Goal: Transaction & Acquisition: Obtain resource

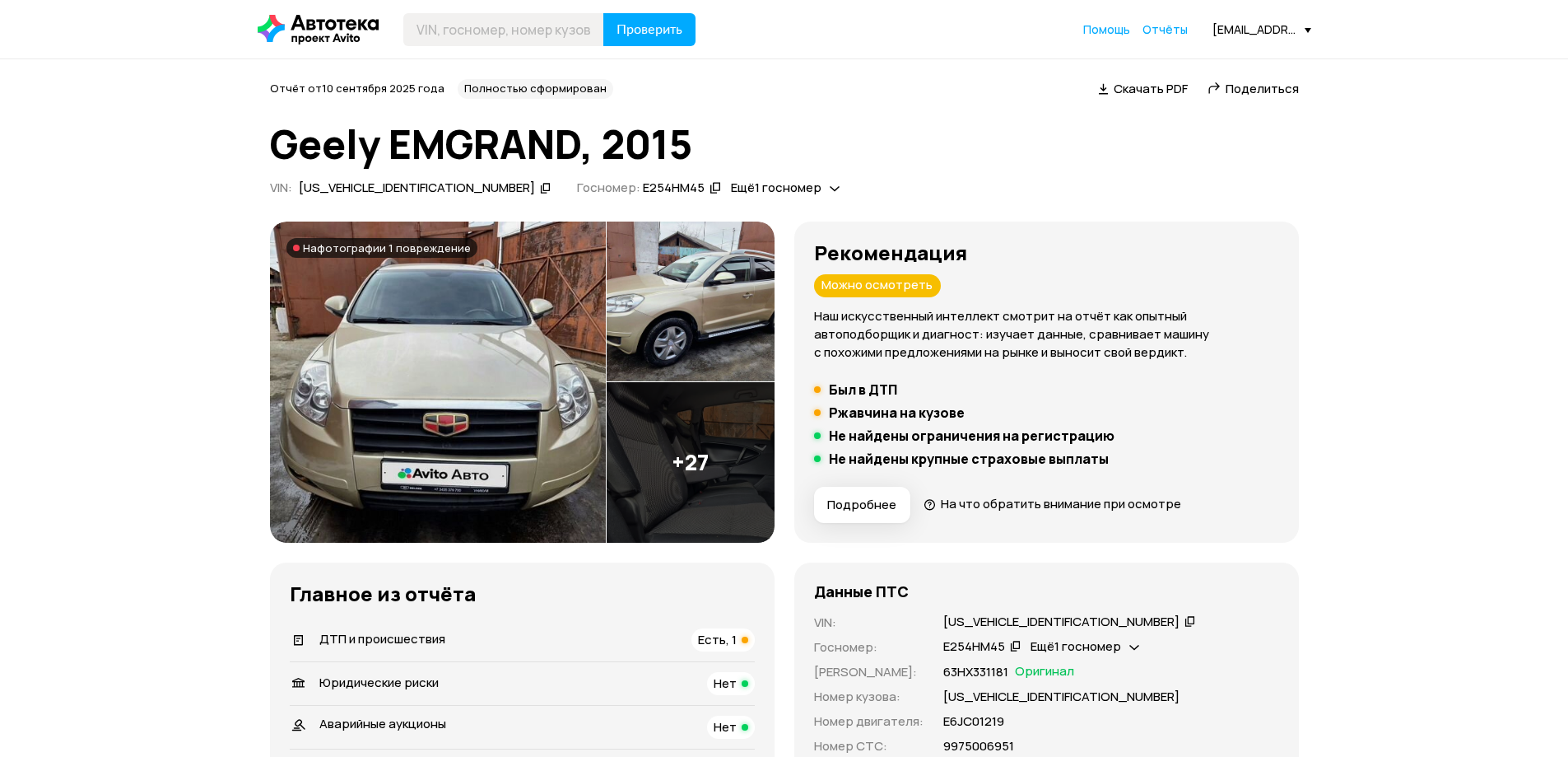
click at [484, 47] on header "Проверить Помощь Отчёты dekar1223@mail.ru" at bounding box center [784, 29] width 1568 height 58
click at [481, 34] on input "text" at bounding box center [503, 29] width 200 height 33
paste input "VSKJVWR51U0015431"
type input "VSKJVWR51U0015431"
click at [618, 27] on span "Проверить" at bounding box center [649, 29] width 66 height 13
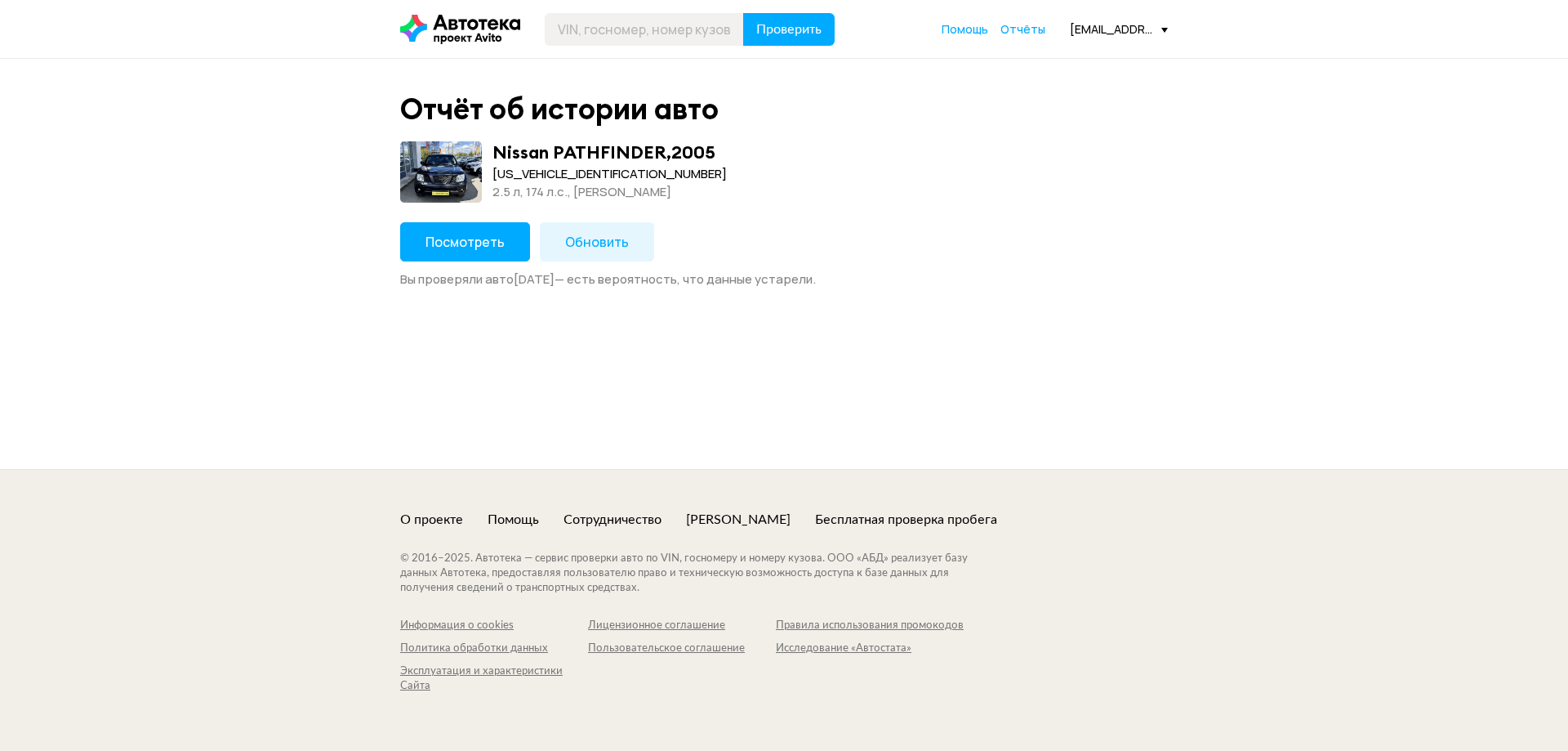
click at [431, 233] on span "Посмотреть" at bounding box center [465, 241] width 79 height 18
click at [600, 228] on button "Обновить" at bounding box center [597, 242] width 114 height 39
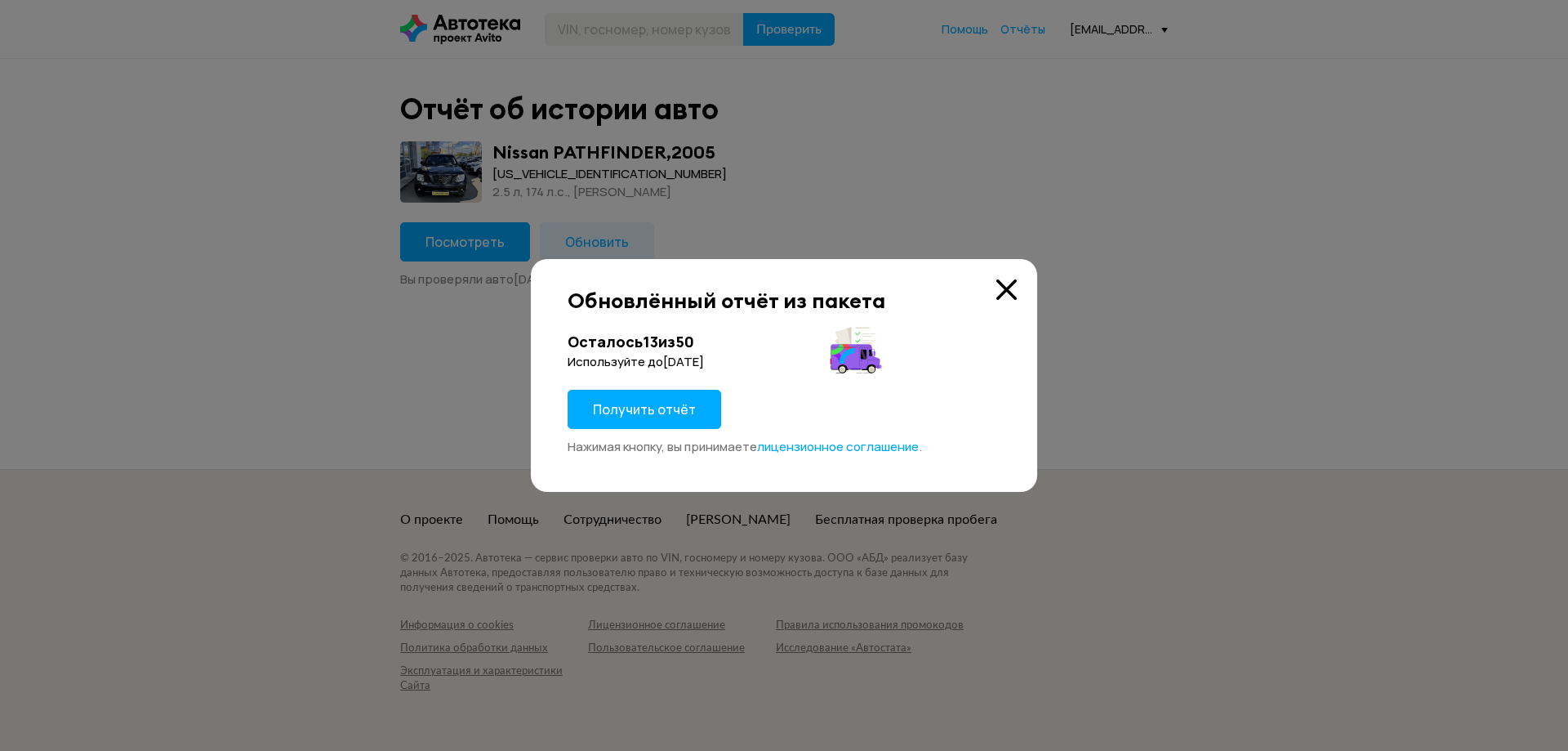
click at [693, 394] on button "Получить отчёт" at bounding box center [644, 409] width 153 height 39
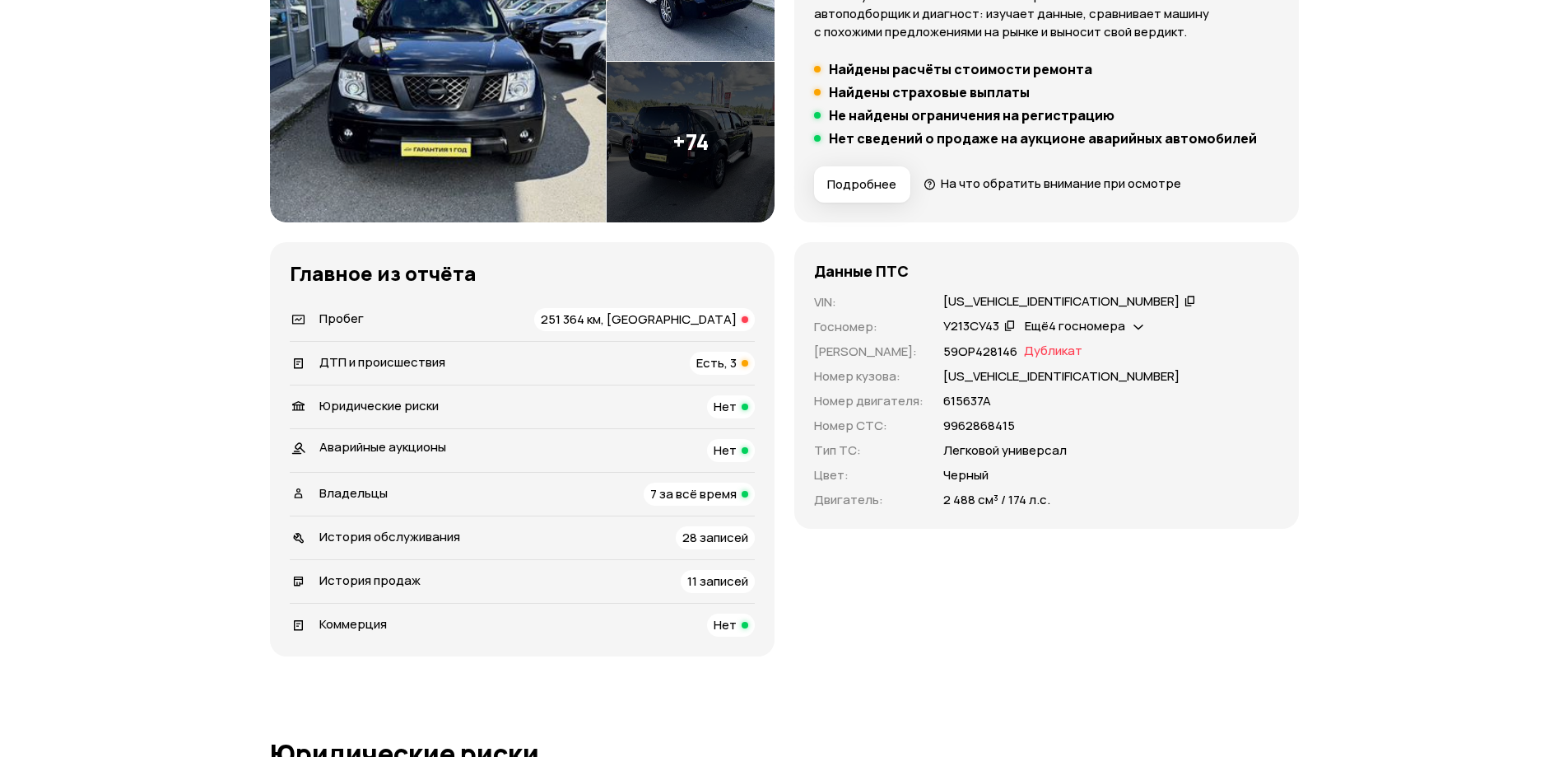
scroll to position [330, 0]
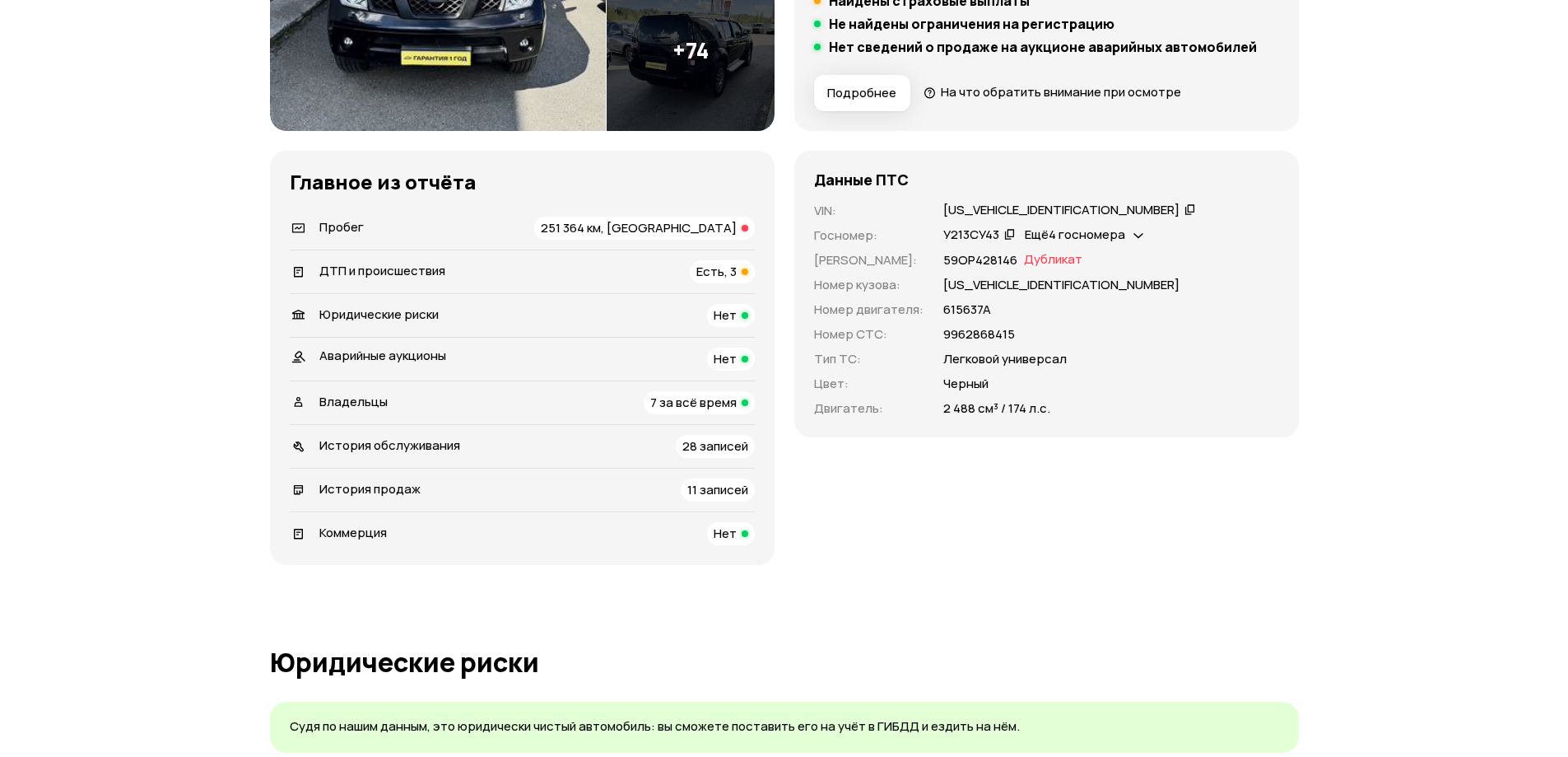
click at [696, 228] on span "251 364 км, скручен" at bounding box center [638, 228] width 196 height 17
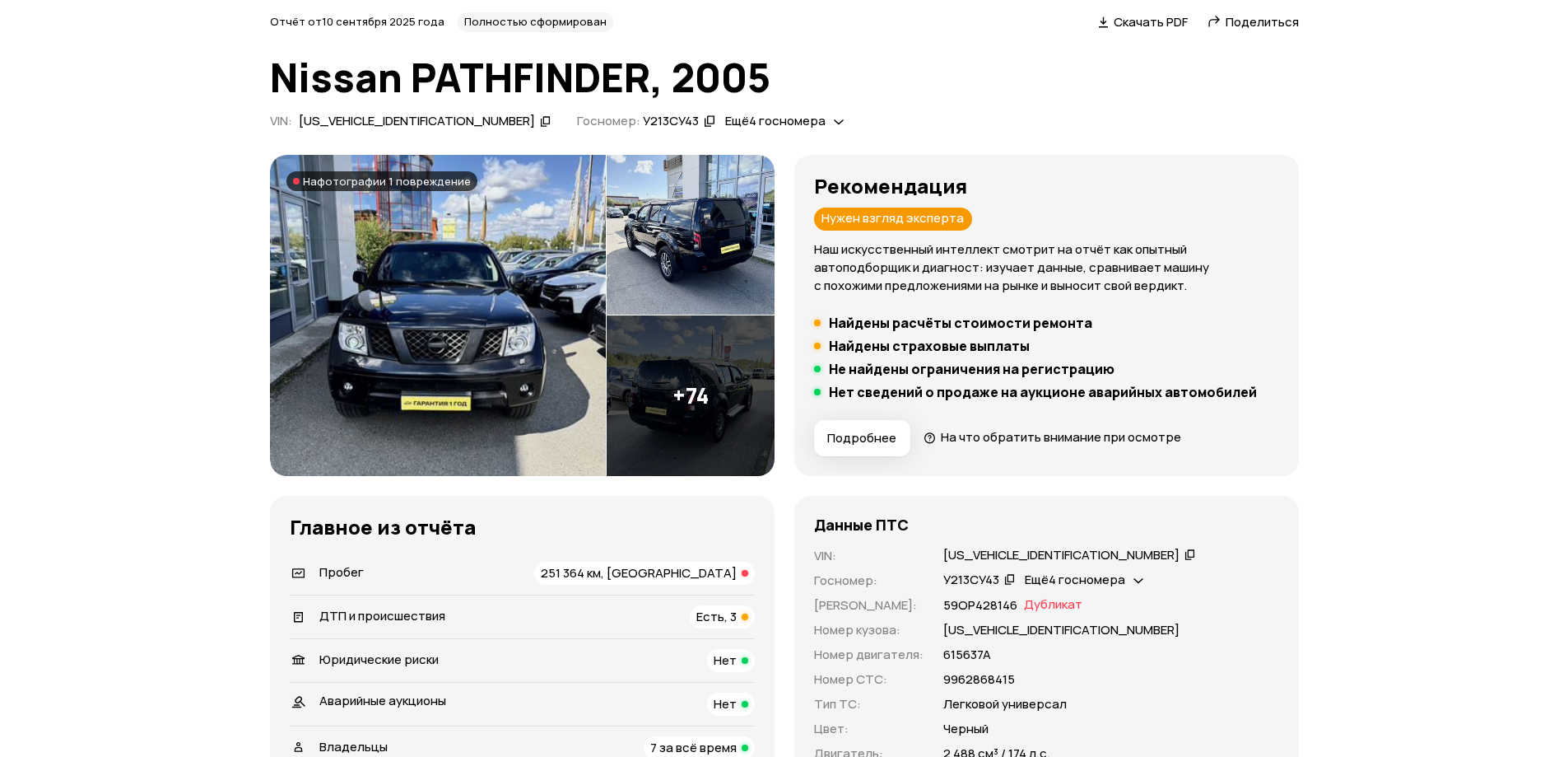
scroll to position [0, 0]
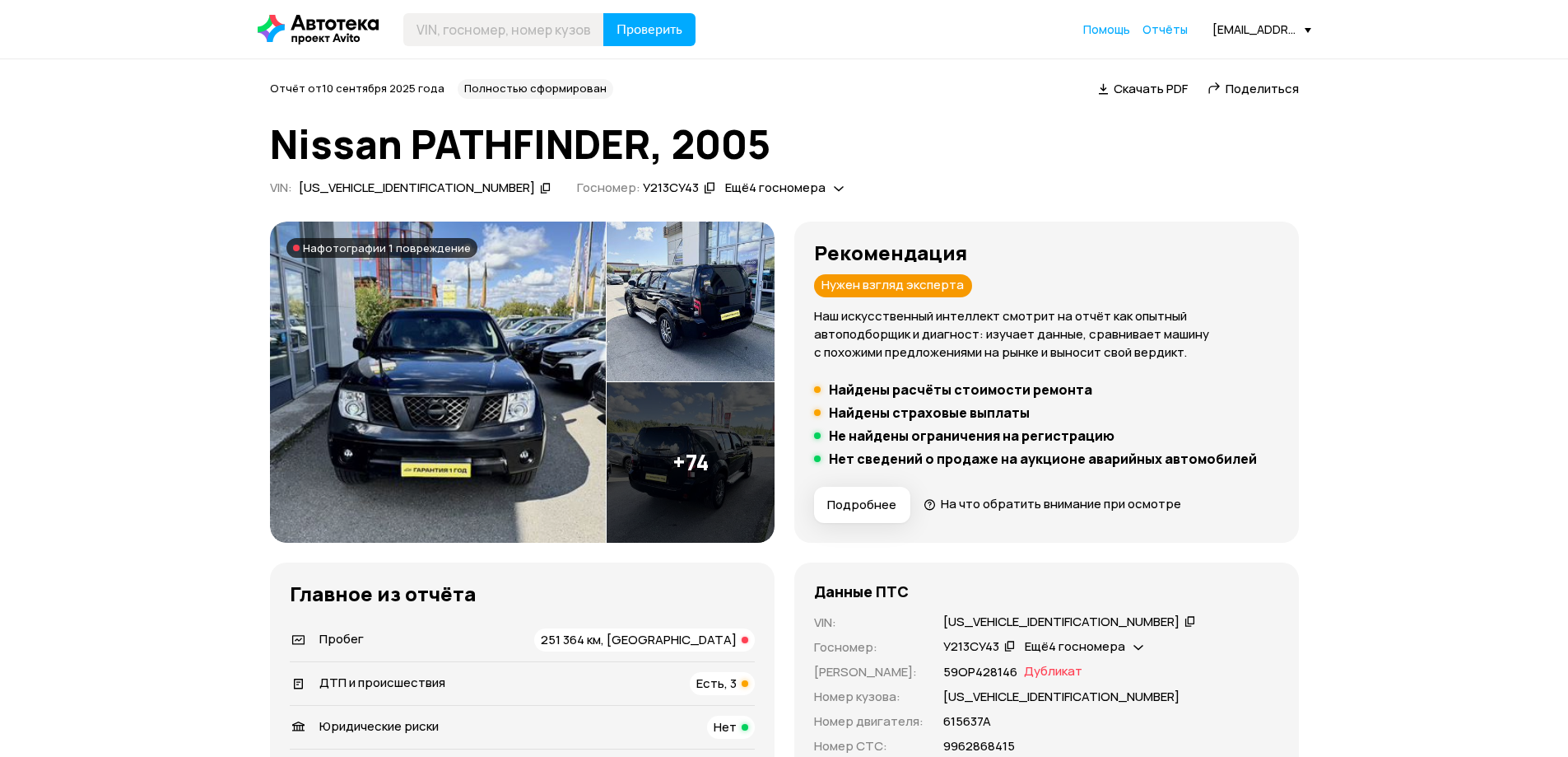
click at [1168, 89] on span "Скачать PDF" at bounding box center [1150, 89] width 74 height 17
